Goal: Task Accomplishment & Management: Manage account settings

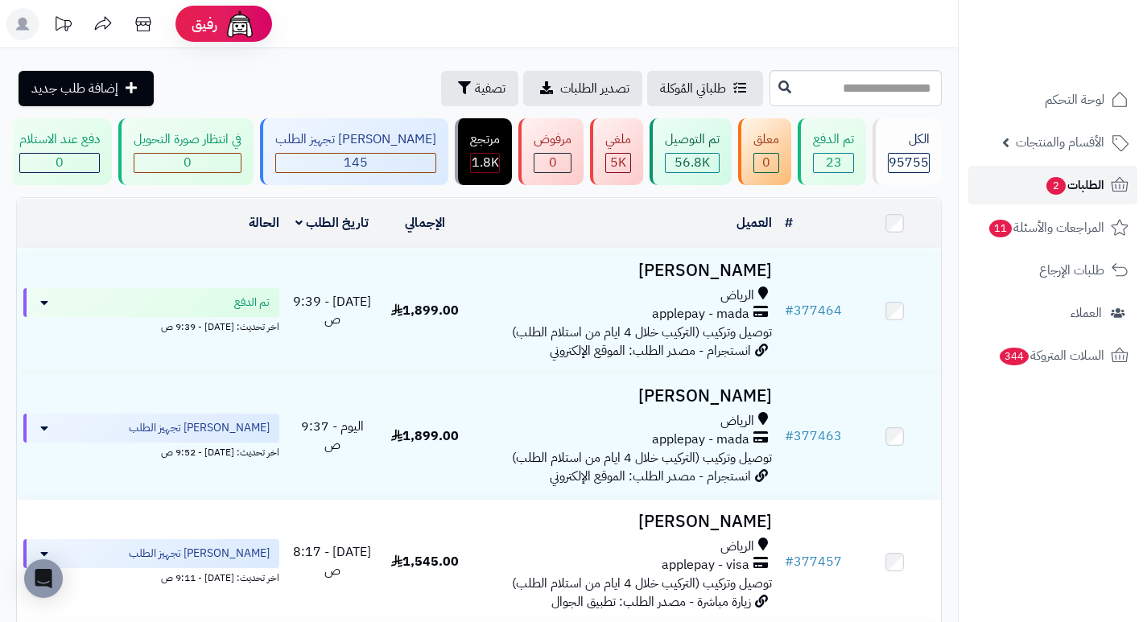
click at [1076, 181] on span "الطلبات 2" at bounding box center [1074, 185] width 60 height 23
click at [1076, 181] on span "الطلبات" at bounding box center [1085, 185] width 37 height 23
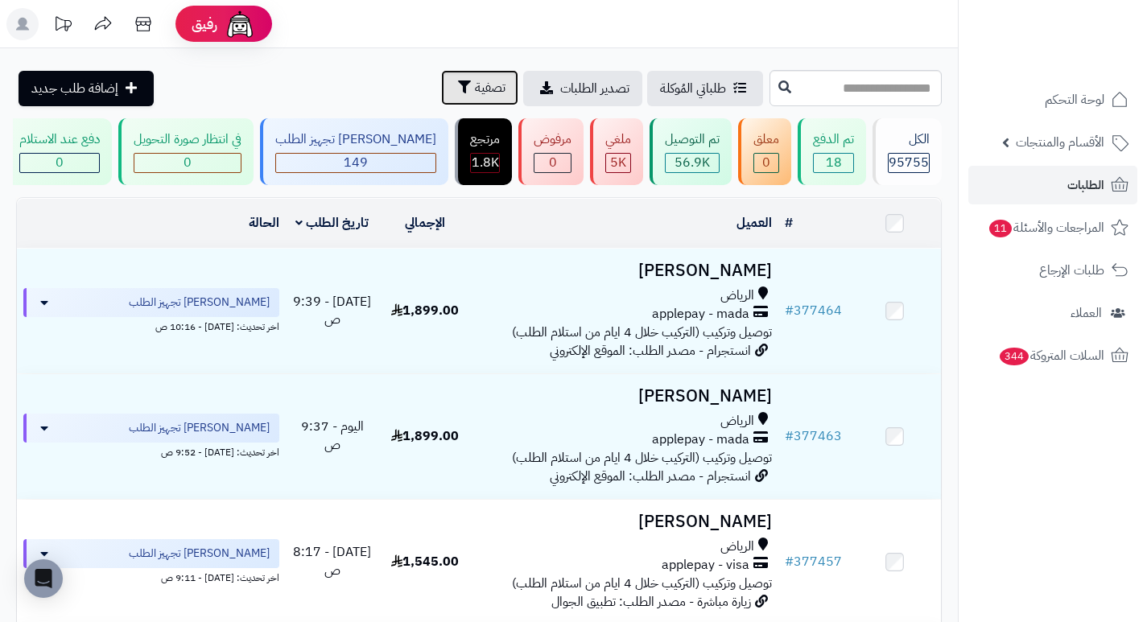
click at [475, 89] on span "تصفية" at bounding box center [490, 87] width 31 height 19
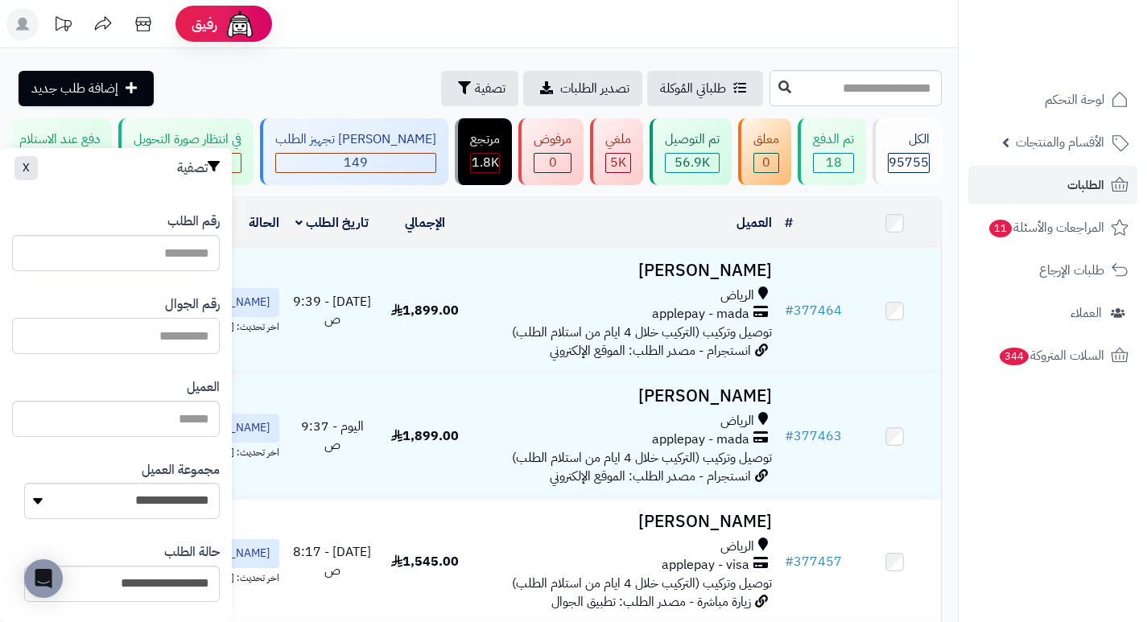
click at [186, 347] on input "text" at bounding box center [116, 336] width 208 height 36
paste input "*********"
type input "*********"
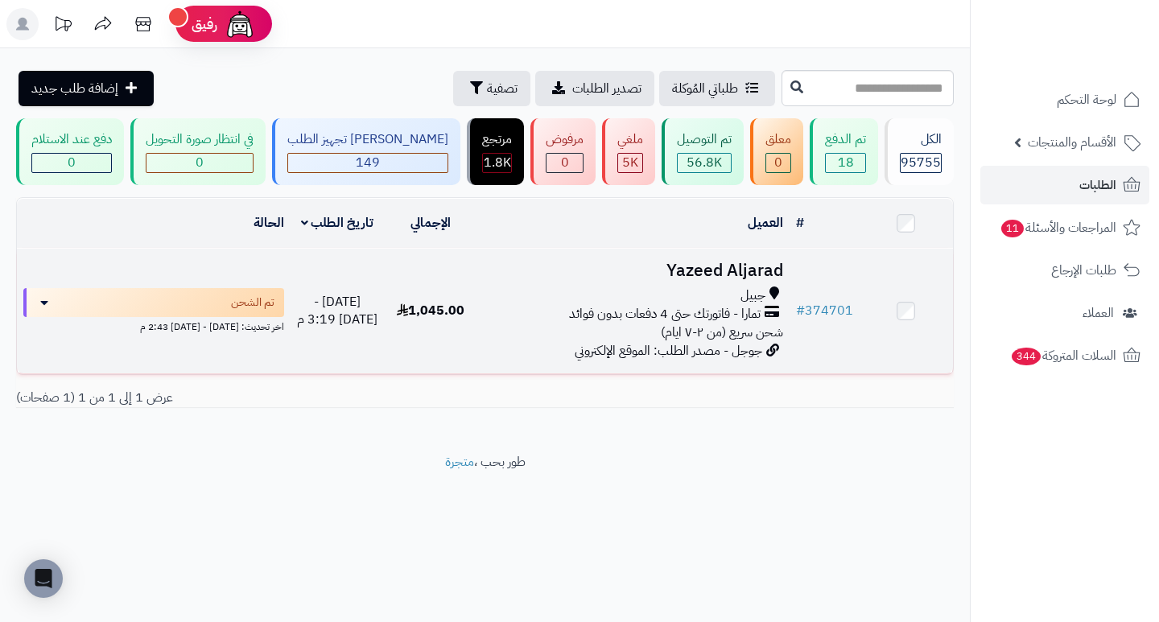
click at [721, 280] on h3 "Yazeed Aljarad" at bounding box center [633, 271] width 299 height 19
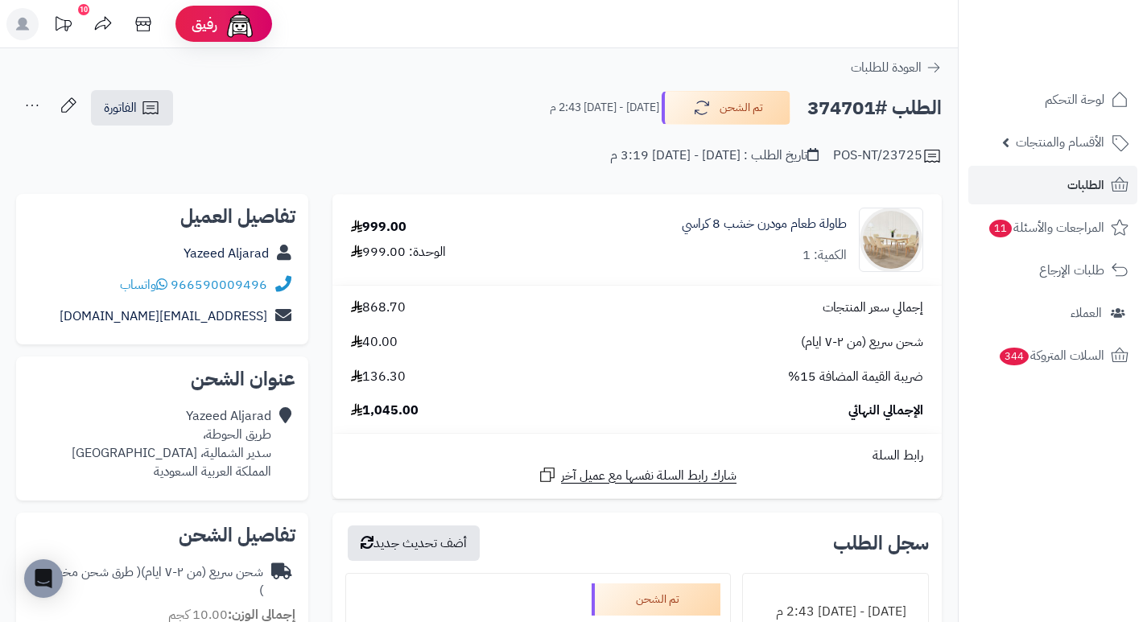
click at [842, 105] on h2 "الطلب #374701" at bounding box center [874, 108] width 134 height 33
copy h2 "374701"
click at [1069, 192] on span "الطلبات" at bounding box center [1085, 185] width 37 height 23
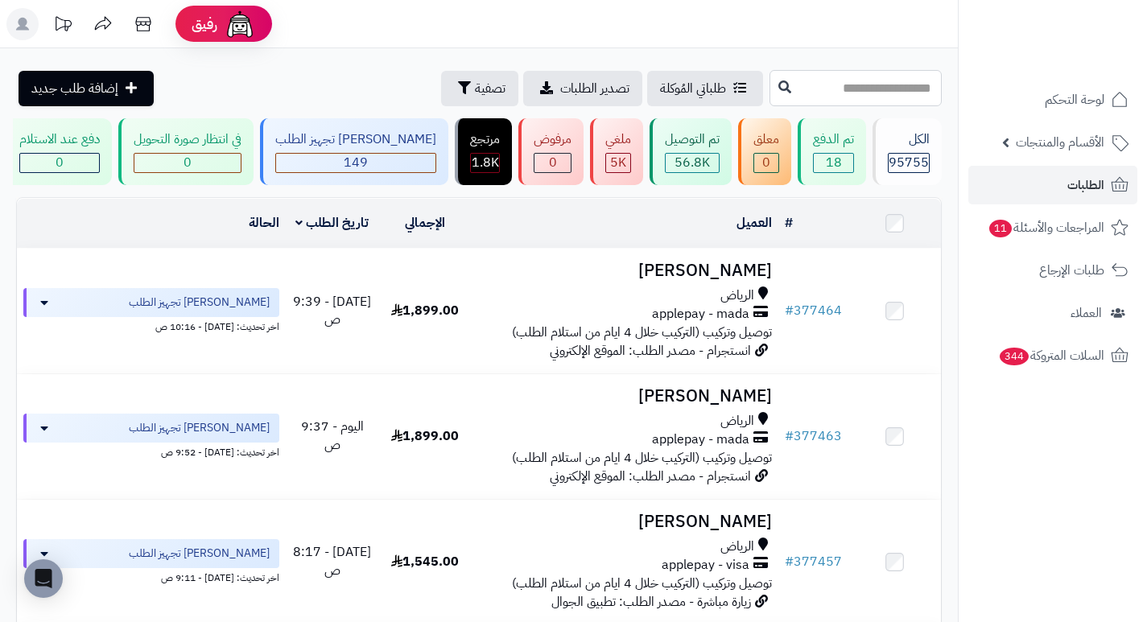
click at [925, 93] on input "text" at bounding box center [855, 88] width 172 height 36
type input "******"
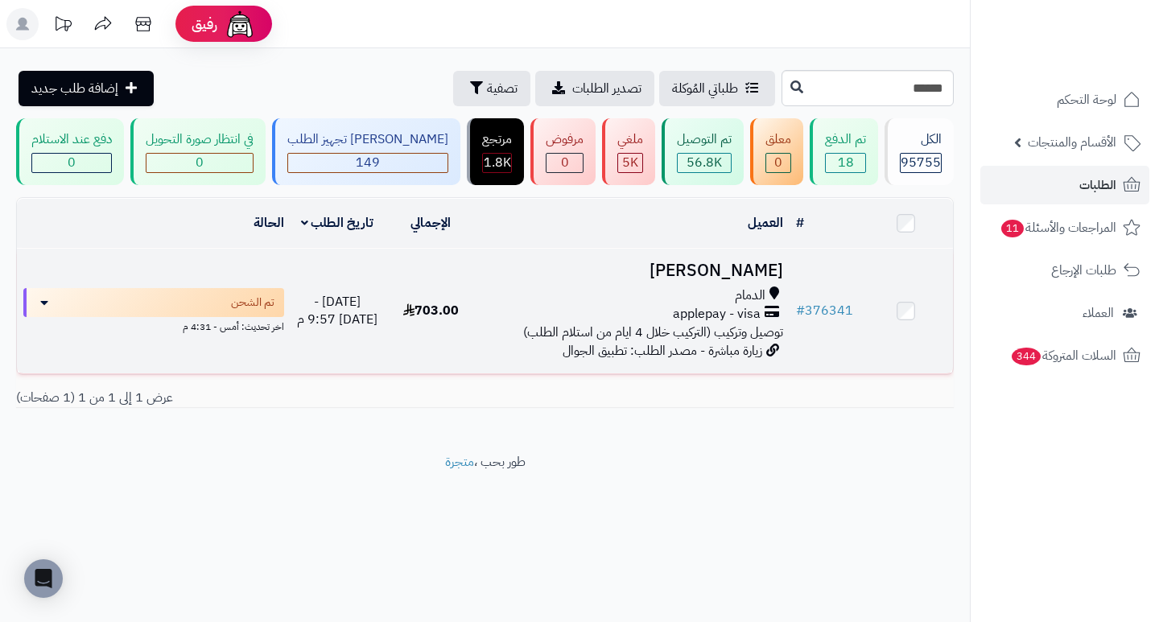
click at [748, 280] on h3 "خالد العتيبي" at bounding box center [633, 271] width 299 height 19
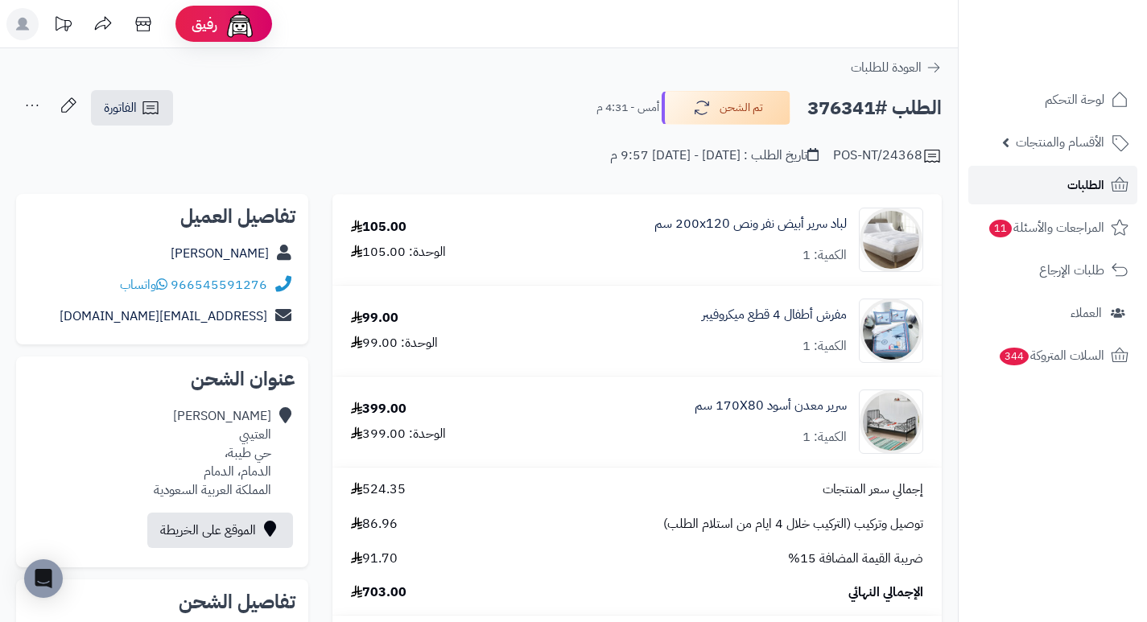
click at [1052, 185] on link "الطلبات" at bounding box center [1052, 185] width 169 height 39
click at [1069, 183] on span "الطلبات" at bounding box center [1085, 185] width 37 height 23
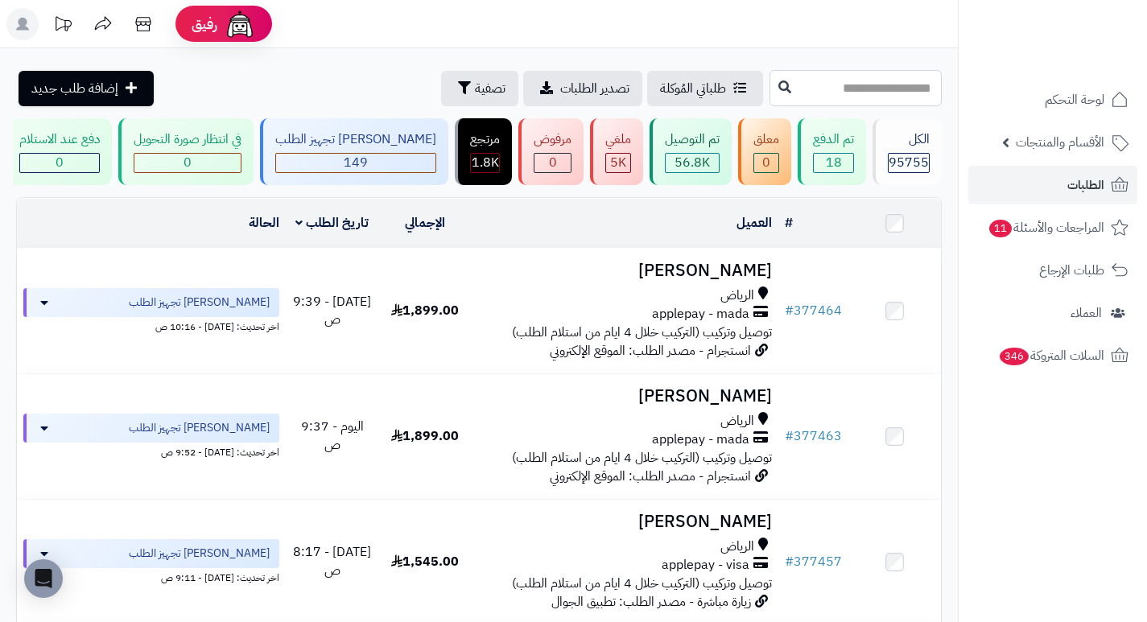
click at [909, 89] on input "text" at bounding box center [855, 88] width 172 height 36
type input "******"
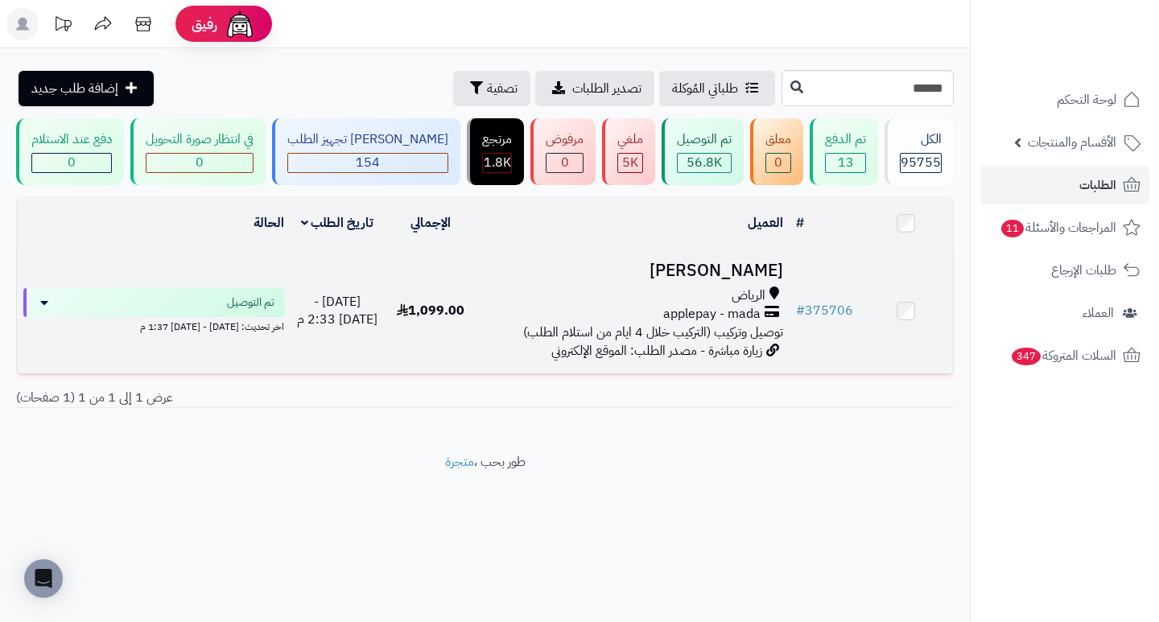
click at [764, 280] on h3 "[PERSON_NAME]" at bounding box center [633, 271] width 299 height 19
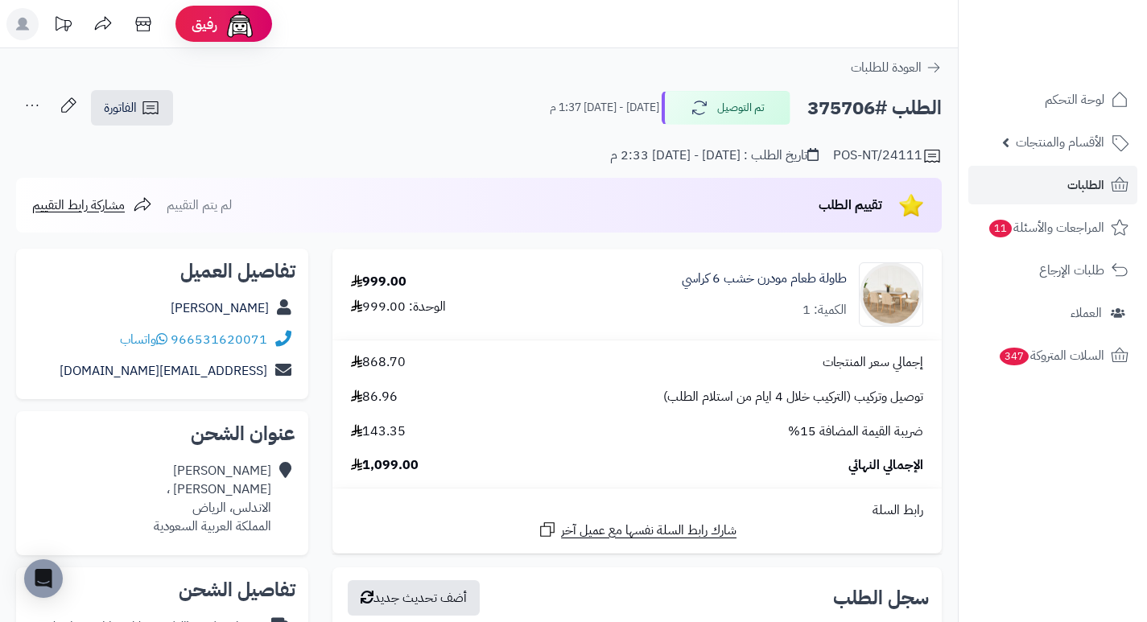
click at [838, 109] on h2 "الطلب #375706" at bounding box center [874, 108] width 134 height 33
copy h2 "375706"
click at [476, 154] on div "POS-NT/24111 تاريخ الطلب : الأربعاء - ١٠ سبتمبر ٢٠٢٥ - 2:33 م" at bounding box center [478, 146] width 925 height 39
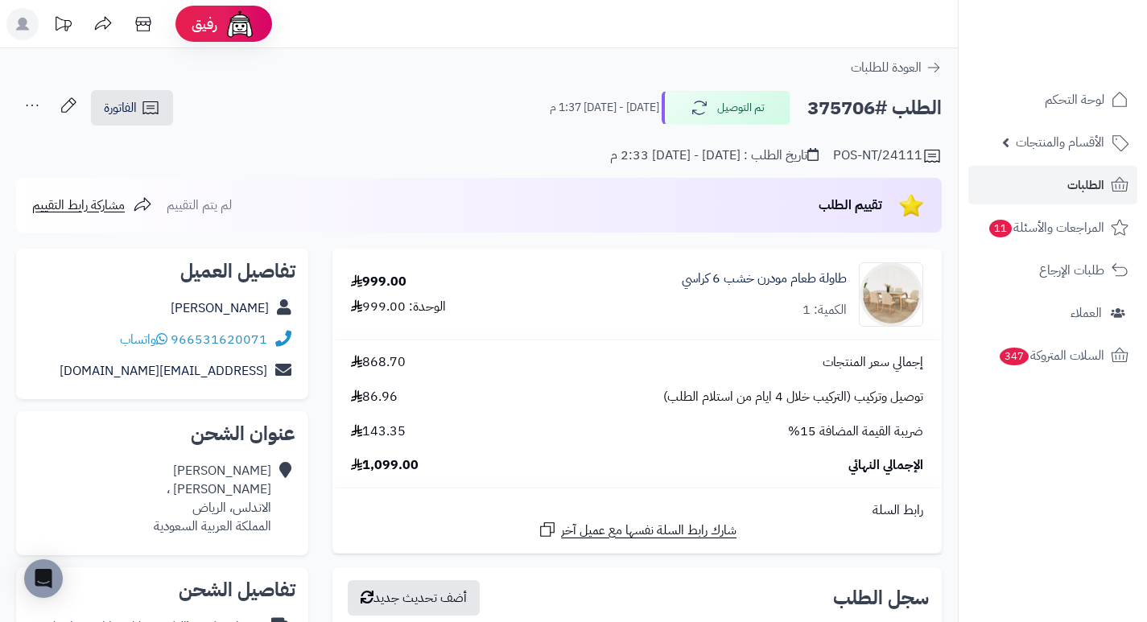
click at [423, 144] on div "POS-NT/24111 تاريخ الطلب : الأربعاء - ١٠ سبتمبر ٢٠٢٥ - 2:33 م" at bounding box center [478, 146] width 925 height 39
click at [455, 99] on div "الطلب #375706 تم التوصيل الإثنين - ١٥ سبتمبر ٢٠٢٥ - 1:37 م الفاتورة طباعة الفات…" at bounding box center [478, 108] width 925 height 38
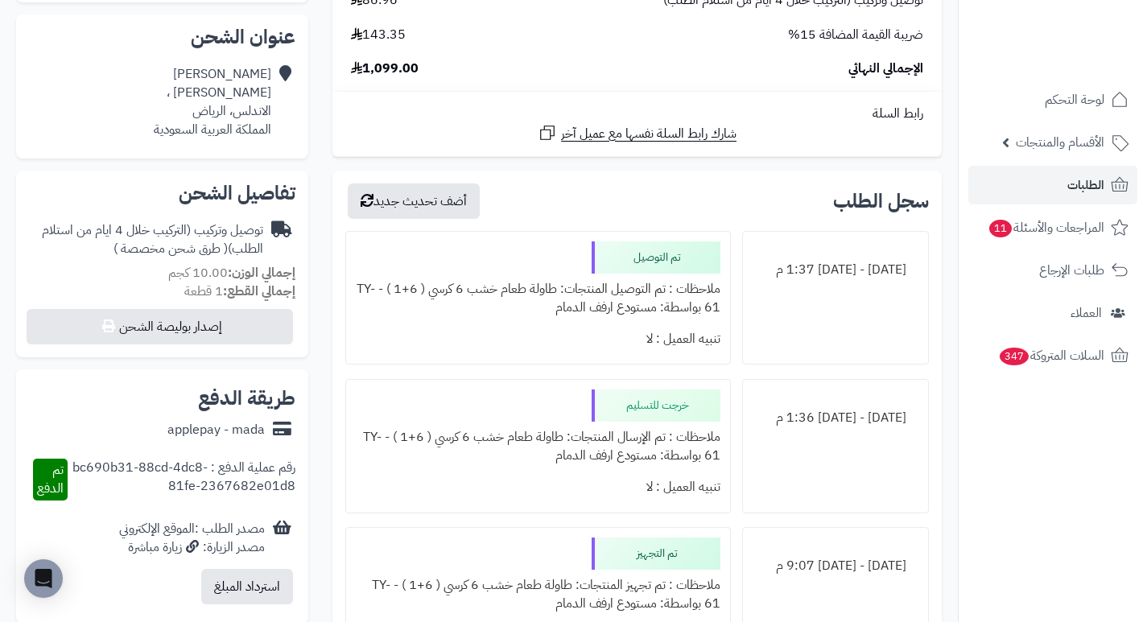
scroll to position [402, 0]
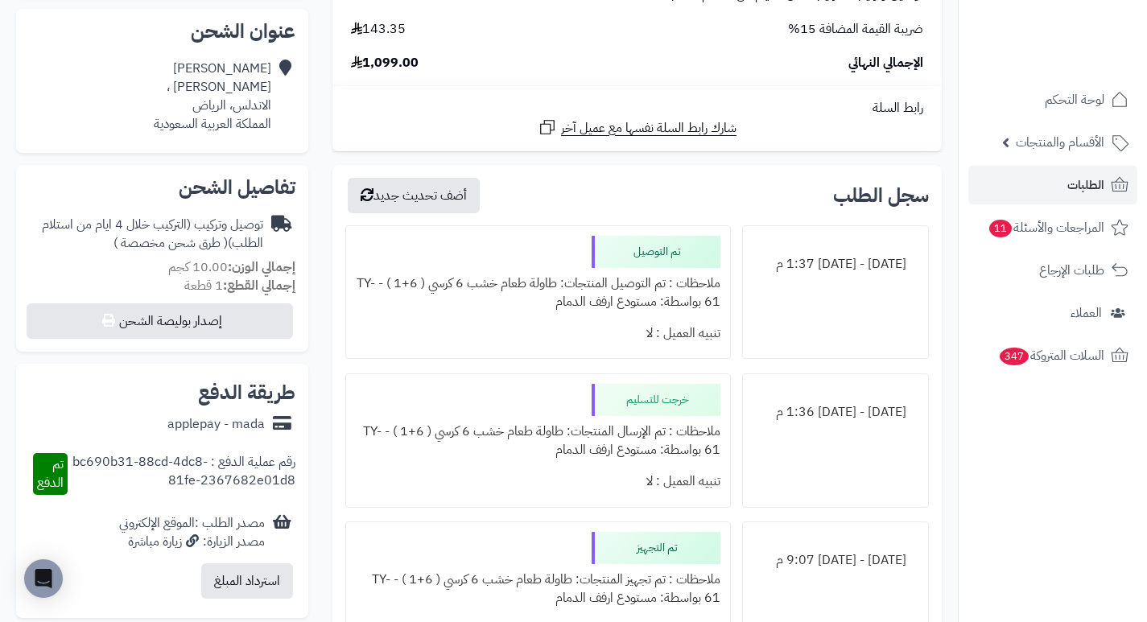
drag, startPoint x: 600, startPoint y: 311, endPoint x: 488, endPoint y: 316, distance: 112.8
click at [492, 315] on div "ملاحظات : تم التوصيل المنتجات: طاولة طعام خشب 6 كرسي ( 6+1 ) - TY-61 بواسطة: مس…" at bounding box center [538, 293] width 364 height 50
click at [473, 326] on div "تنبيه العميل : لا" at bounding box center [538, 333] width 364 height 31
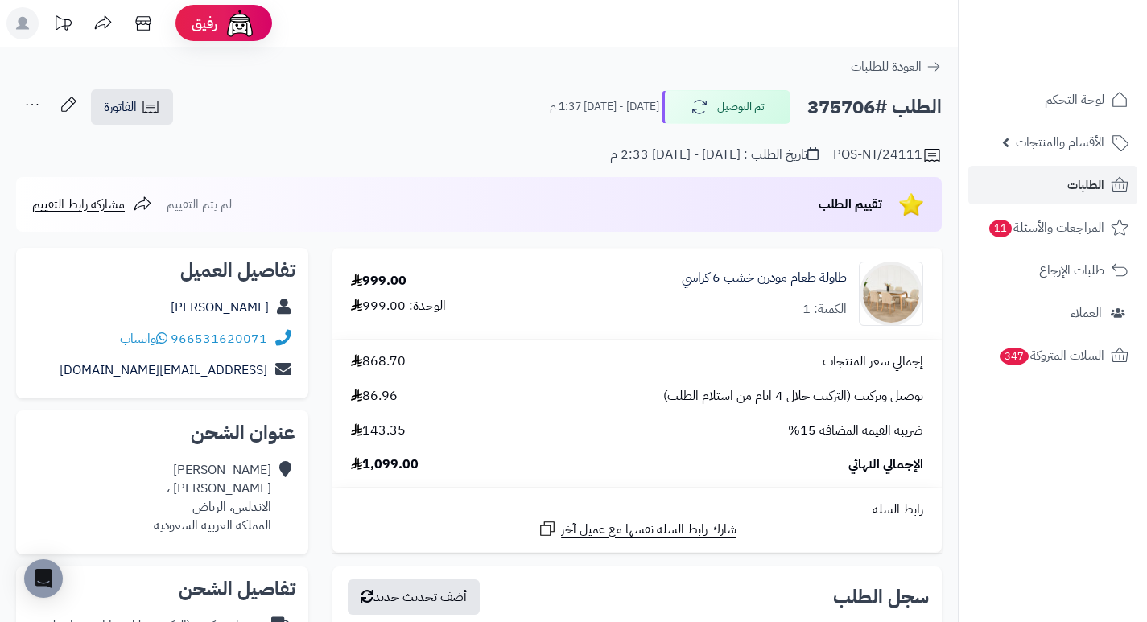
scroll to position [0, 0]
click at [1067, 180] on span "الطلبات" at bounding box center [1085, 185] width 37 height 23
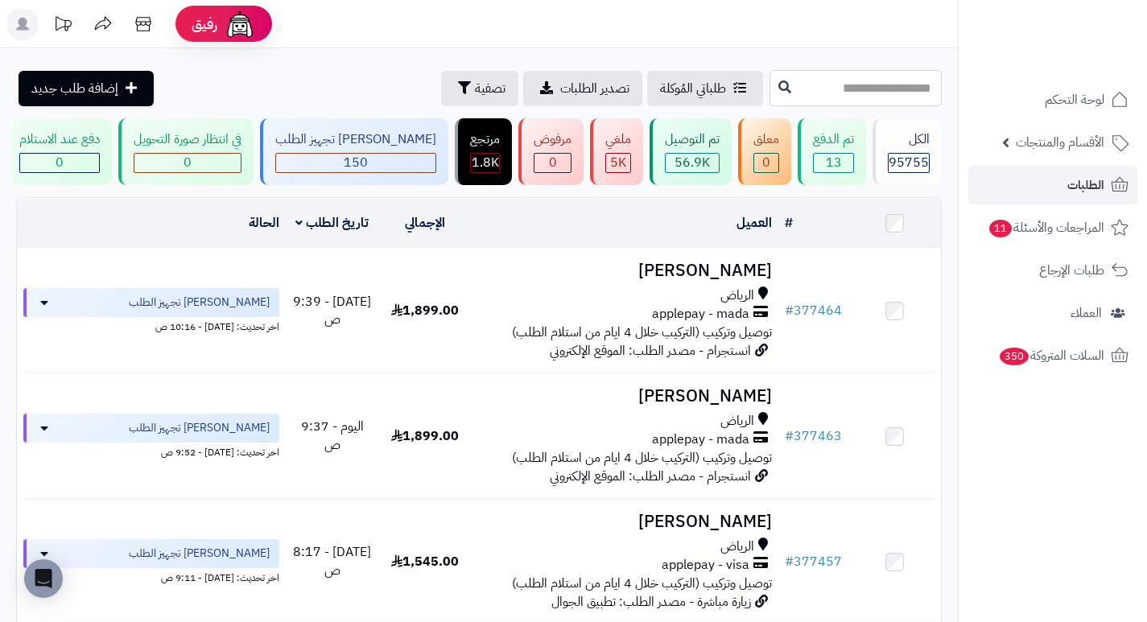
click at [871, 89] on input "text" at bounding box center [855, 88] width 172 height 36
type input "******"
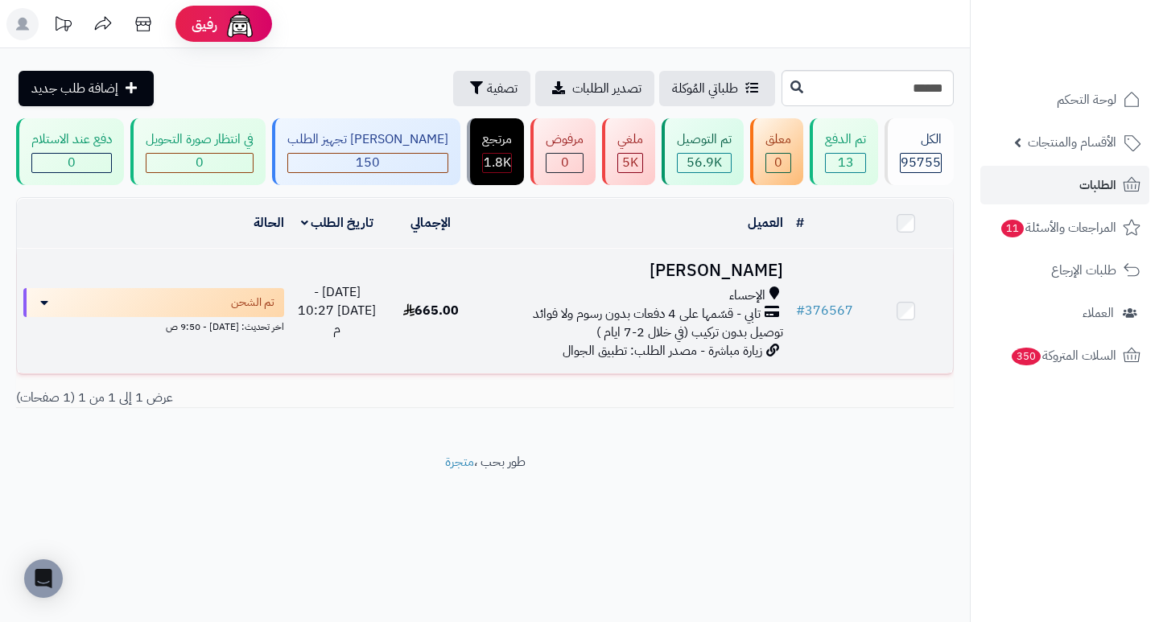
click at [752, 280] on h3 "[PERSON_NAME]" at bounding box center [633, 271] width 299 height 19
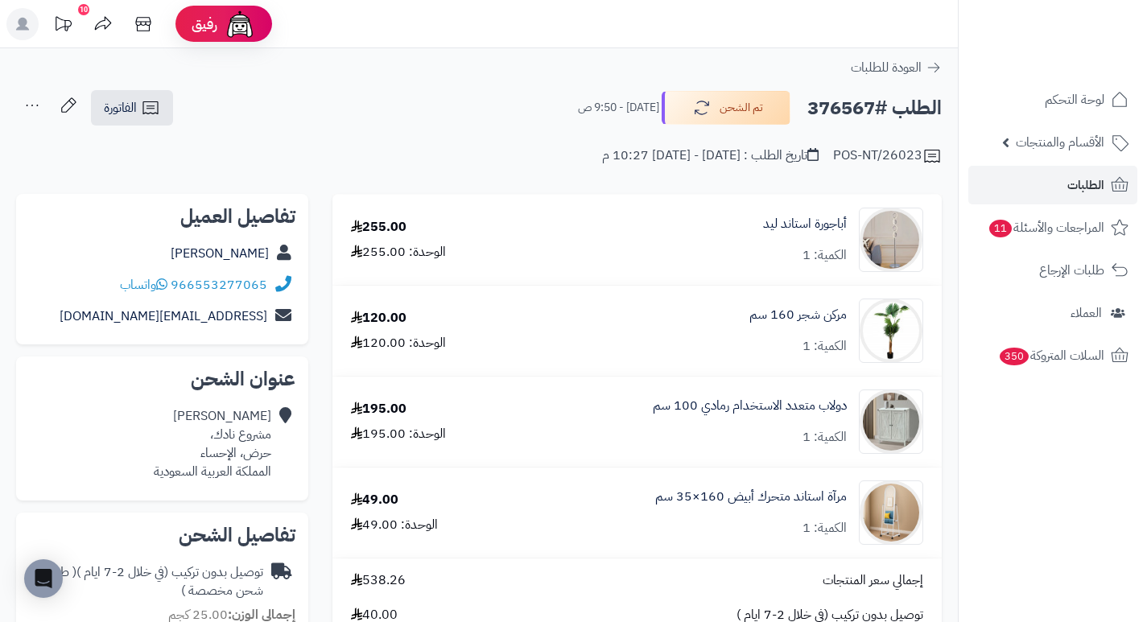
click at [535, 211] on div "أباجورة استاند ليد الكمية: 1" at bounding box center [728, 240] width 413 height 64
click at [1073, 187] on span "الطلبات" at bounding box center [1085, 185] width 37 height 23
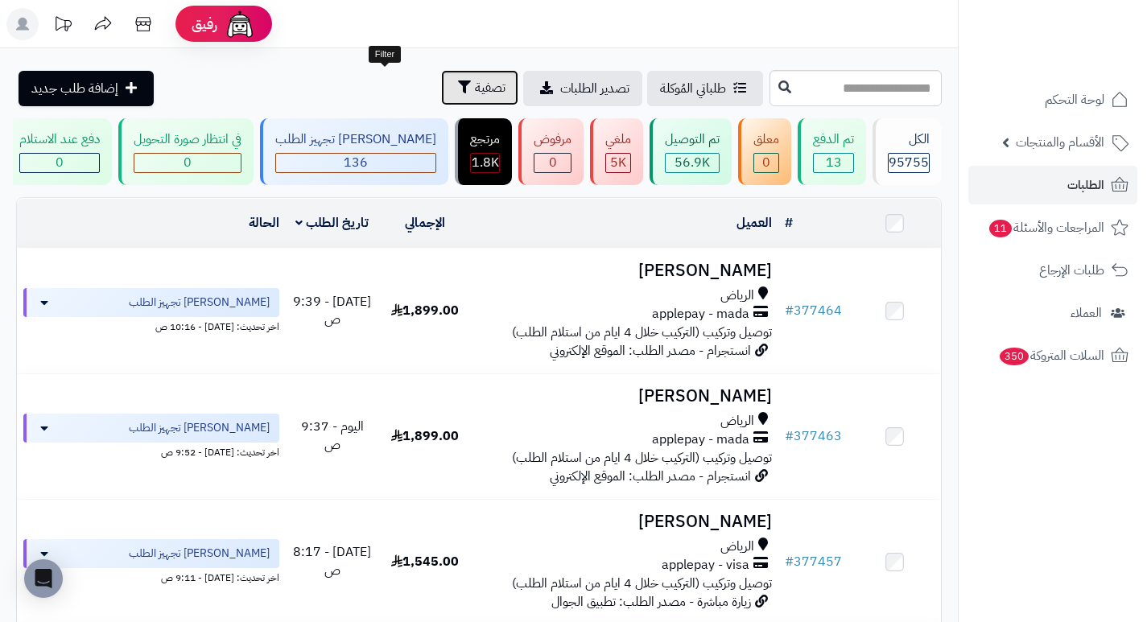
click at [475, 86] on span "تصفية" at bounding box center [490, 87] width 31 height 19
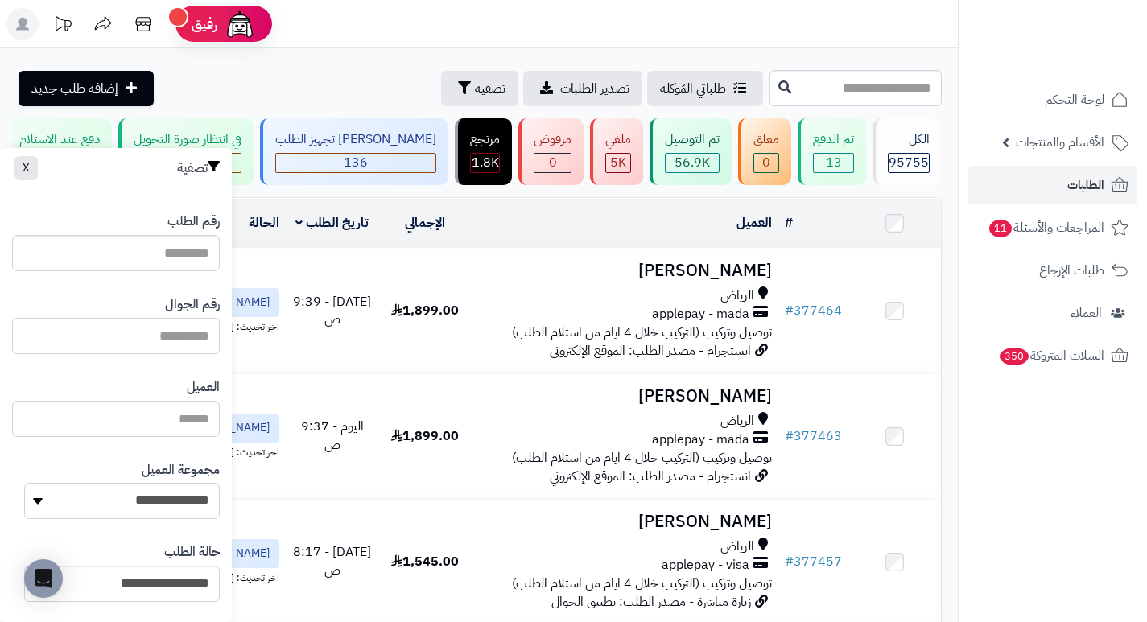
paste input "*********"
type input "*********"
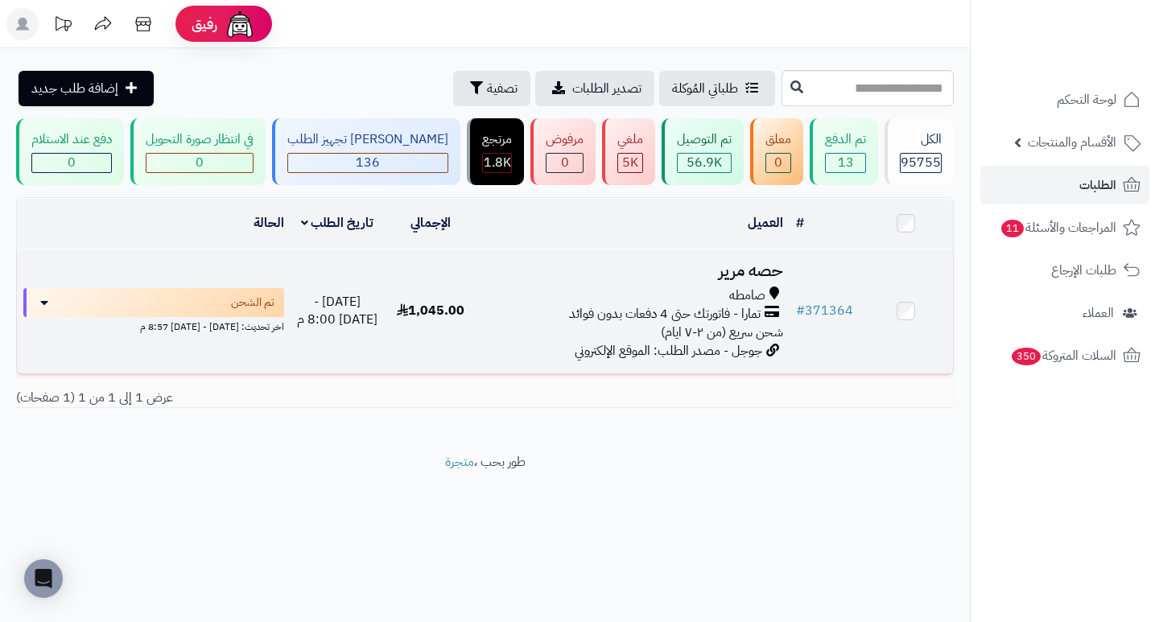
click at [730, 280] on h3 "حصه مرير" at bounding box center [633, 271] width 299 height 19
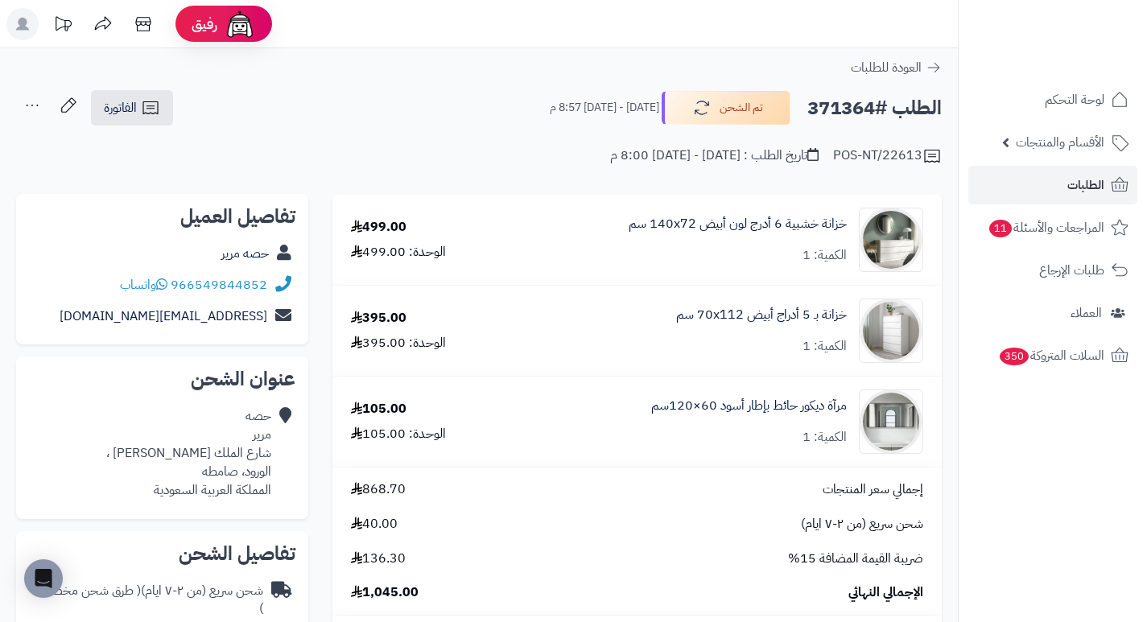
click at [849, 103] on h2 "الطلب #371364" at bounding box center [874, 108] width 134 height 33
copy h2 "371364"
click at [1056, 184] on link "الطلبات" at bounding box center [1052, 185] width 169 height 39
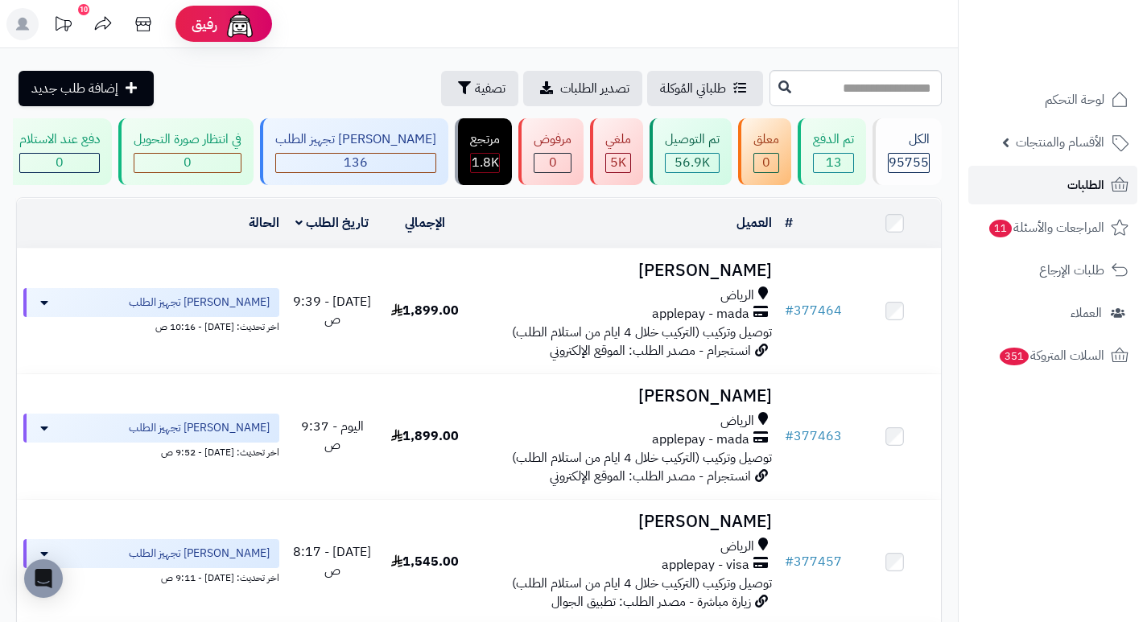
click at [1073, 179] on span "الطلبات" at bounding box center [1085, 185] width 37 height 23
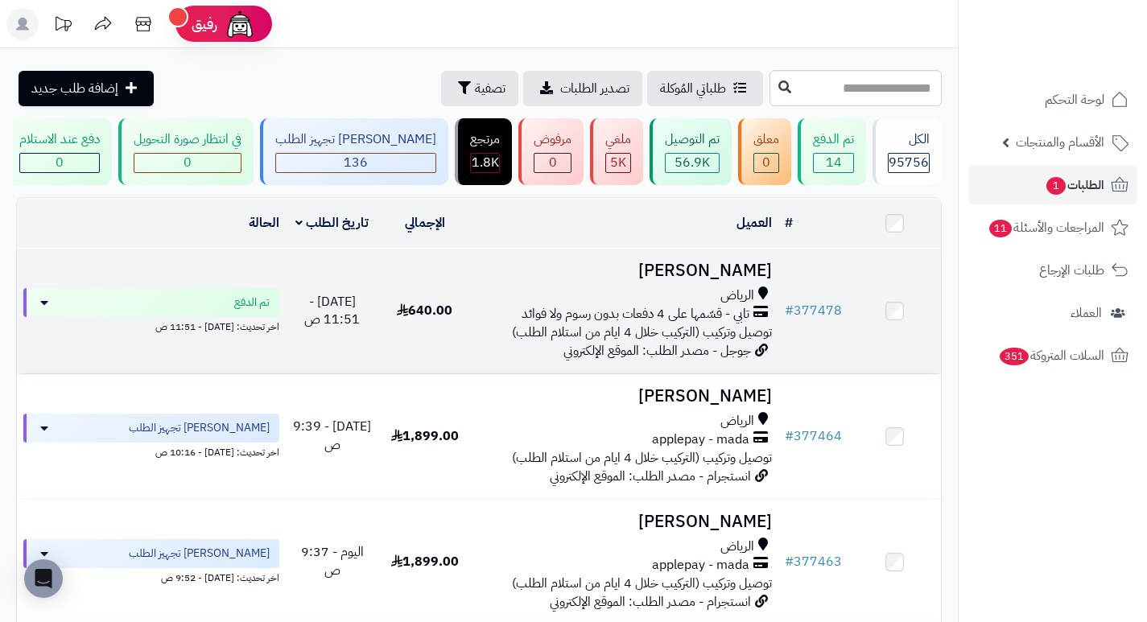
click at [749, 279] on h3 "[PERSON_NAME]" at bounding box center [624, 271] width 295 height 19
